Goal: Task Accomplishment & Management: Use online tool/utility

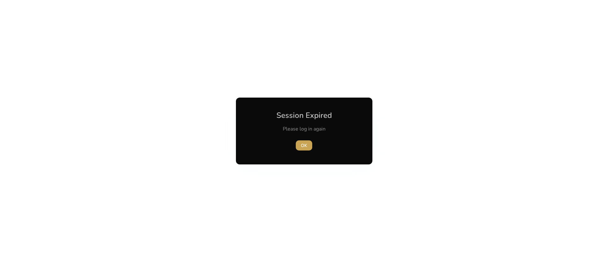
click at [306, 143] on span "OK" at bounding box center [304, 145] width 6 height 7
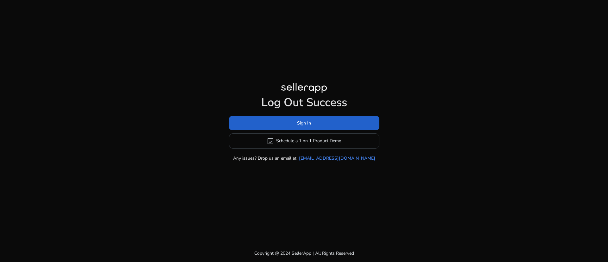
click at [316, 127] on span at bounding box center [304, 122] width 150 height 15
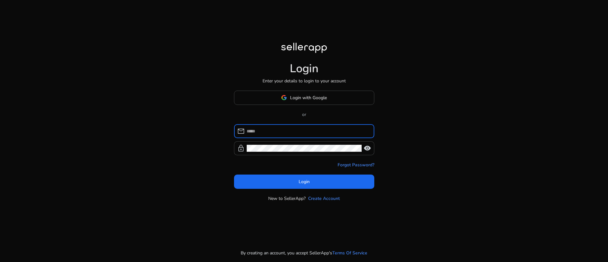
type input "**********"
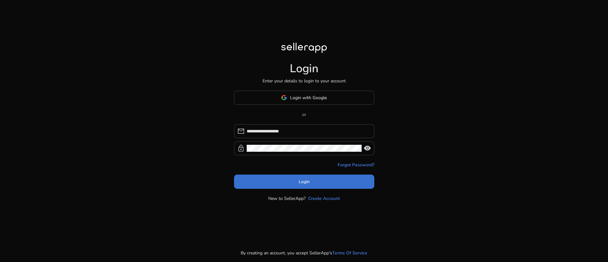
click at [307, 183] on span "Login" at bounding box center [303, 181] width 11 height 7
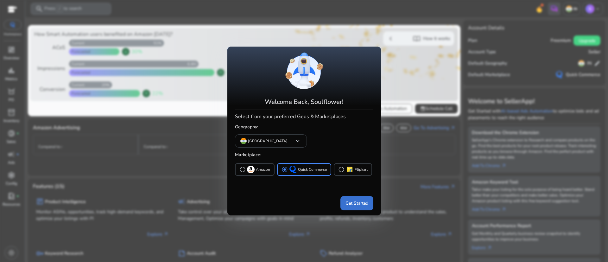
click at [357, 202] on span "Get Started" at bounding box center [356, 203] width 23 height 7
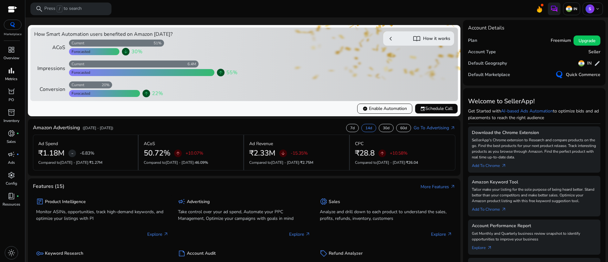
click at [7, 74] on div "bar_chart" at bounding box center [12, 71] width 18 height 10
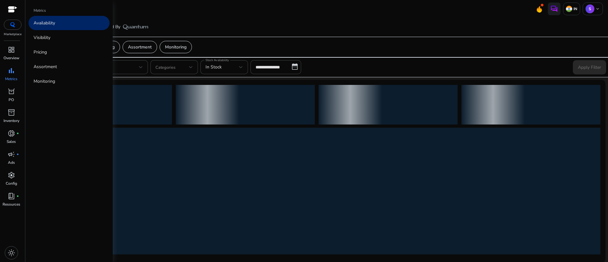
click at [48, 25] on p "Availability" at bounding box center [45, 23] width 22 height 7
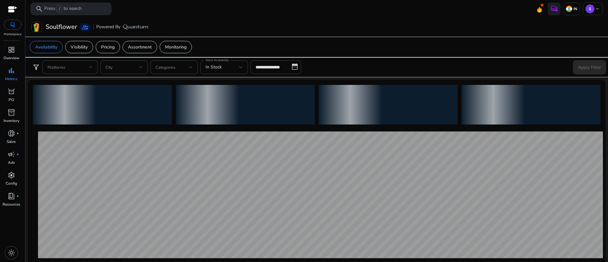
click at [434, 46] on app-sa-custom-tab "Availability Visibility Pricing Assortment Monitoring" at bounding box center [316, 47] width 573 height 12
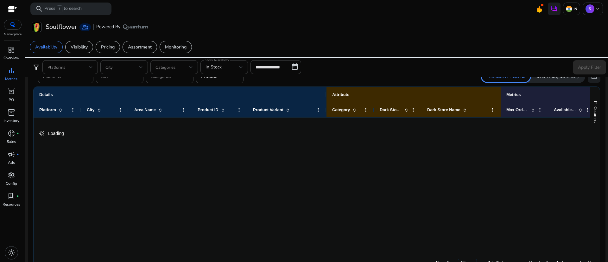
scroll to position [395, 0]
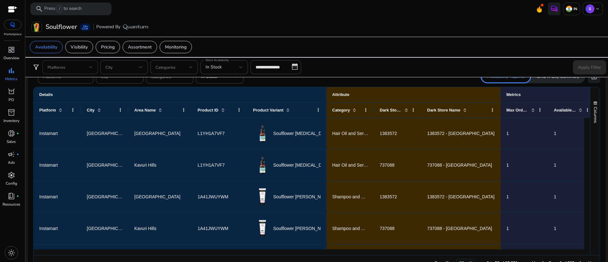
click at [96, 64] on div "Platforms" at bounding box center [69, 67] width 55 height 14
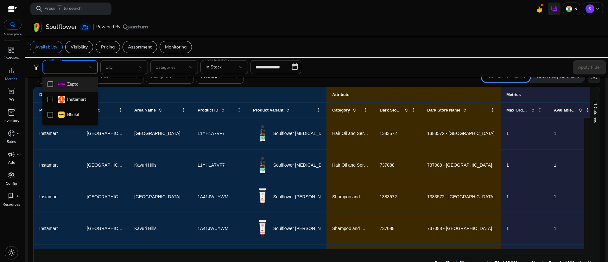
click at [269, 100] on div at bounding box center [304, 131] width 608 height 262
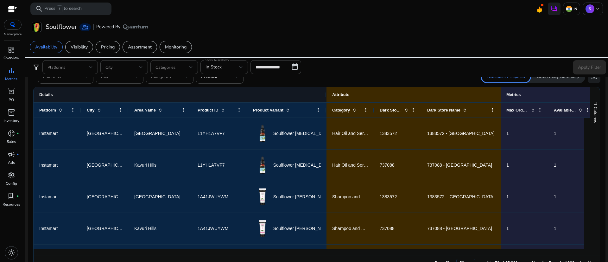
click at [288, 94] on div "Details" at bounding box center [179, 95] width 281 height 8
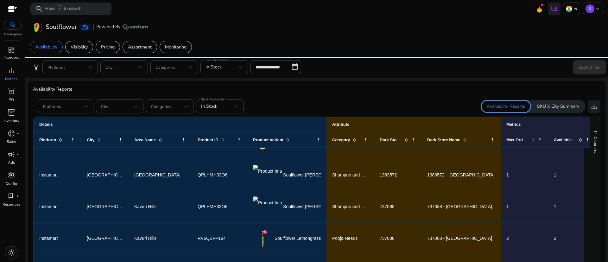
scroll to position [0, 0]
click at [88, 109] on div at bounding box center [86, 107] width 4 height 8
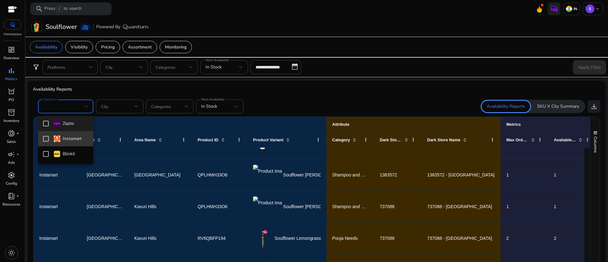
click at [42, 141] on mat-option "Instamart" at bounding box center [65, 138] width 55 height 15
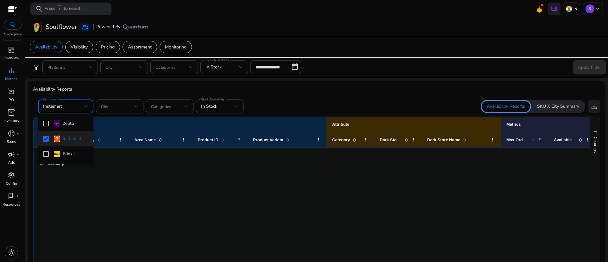
click at [218, 107] on div at bounding box center [304, 131] width 608 height 262
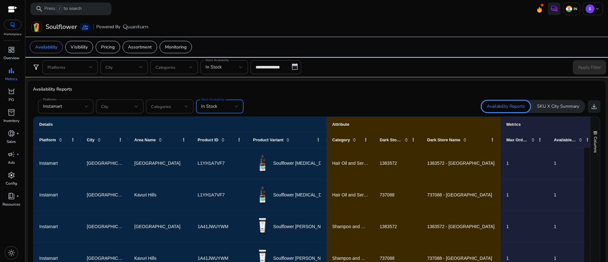
click at [231, 107] on div "In Stock" at bounding box center [218, 106] width 34 height 7
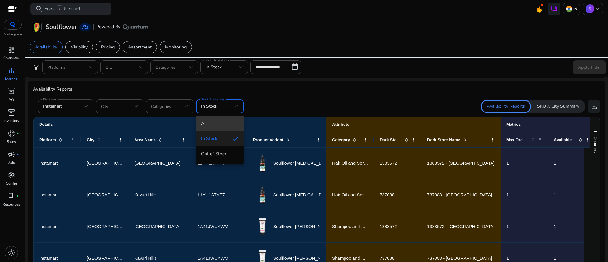
click at [203, 126] on span "All" at bounding box center [219, 123] width 37 height 7
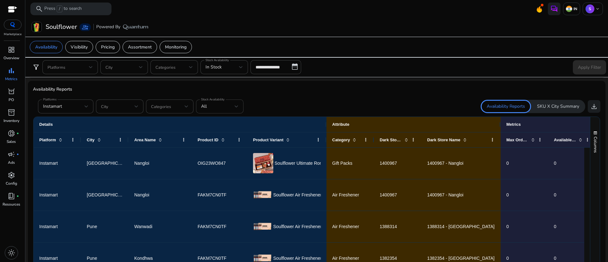
click at [222, 111] on div "All" at bounding box center [219, 106] width 37 height 14
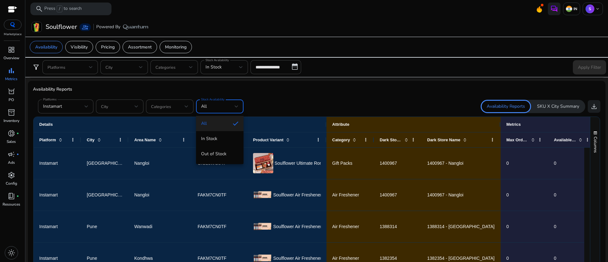
click at [294, 114] on div at bounding box center [304, 131] width 608 height 262
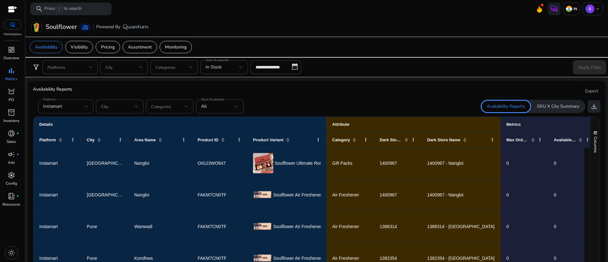
click at [590, 103] on span "download" at bounding box center [594, 107] width 8 height 8
